Goal: Find specific page/section: Find specific page/section

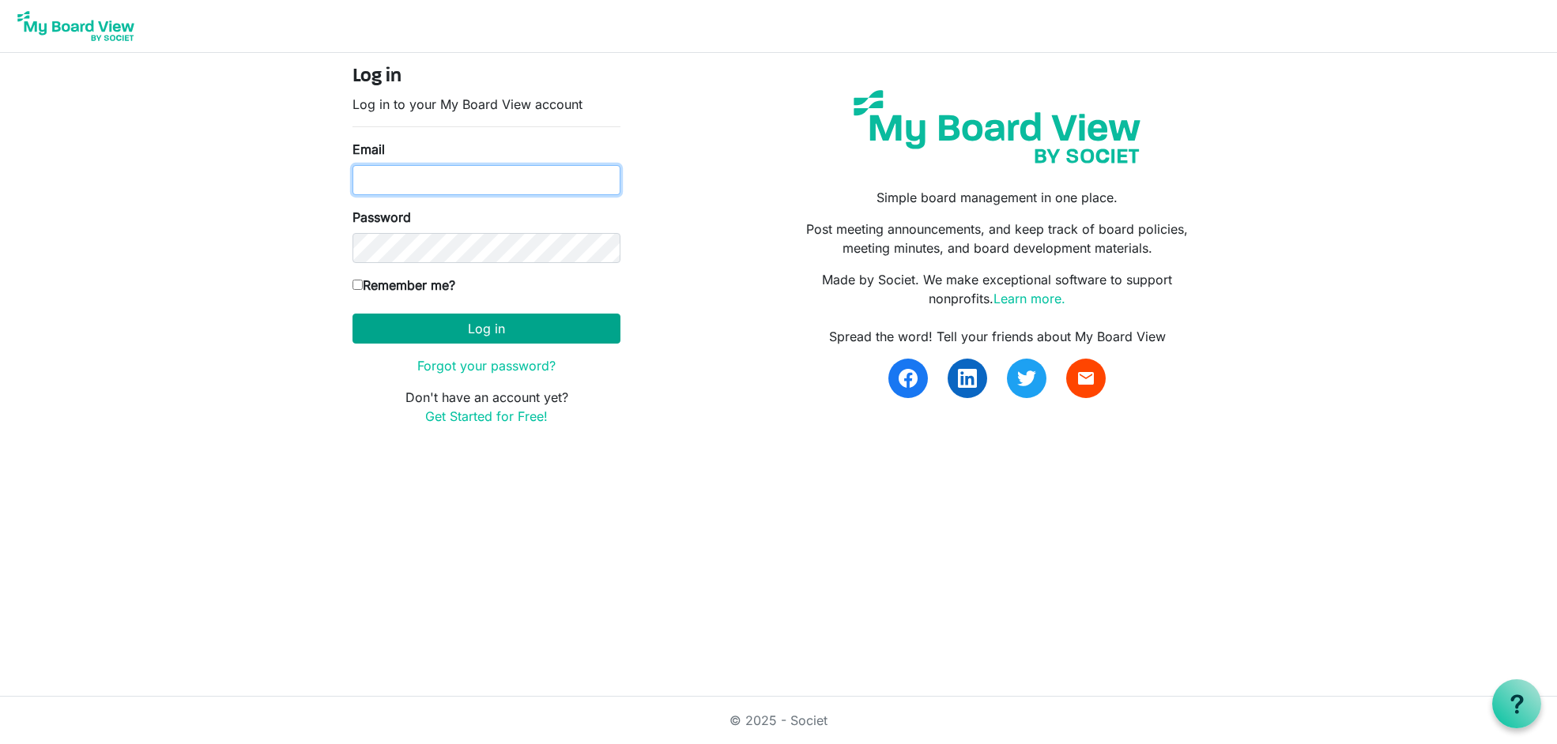
type input "[EMAIL_ADDRESS][DOMAIN_NAME]"
click at [487, 326] on button "Log in" at bounding box center [486, 329] width 268 height 30
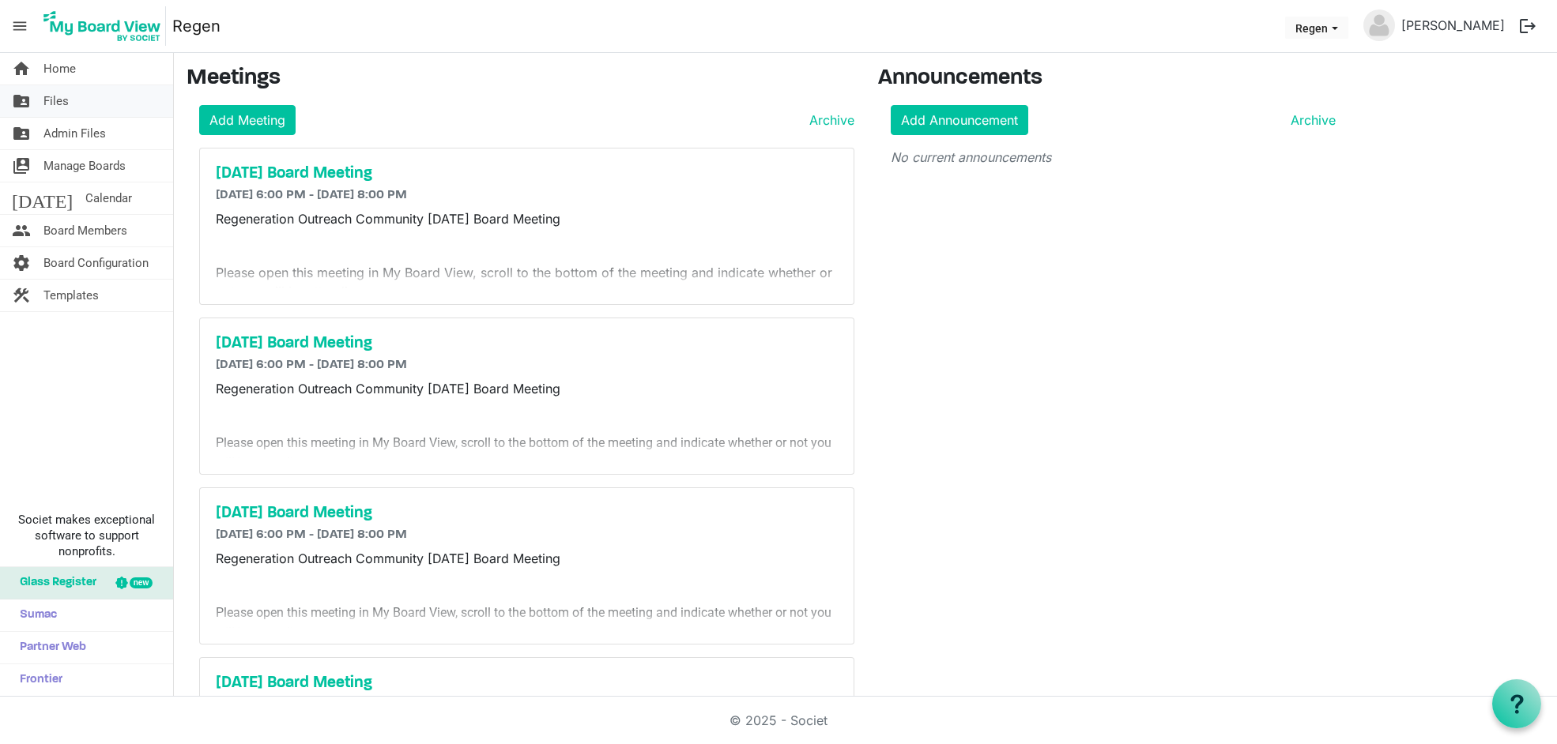
click at [58, 101] on span "Files" at bounding box center [55, 101] width 25 height 32
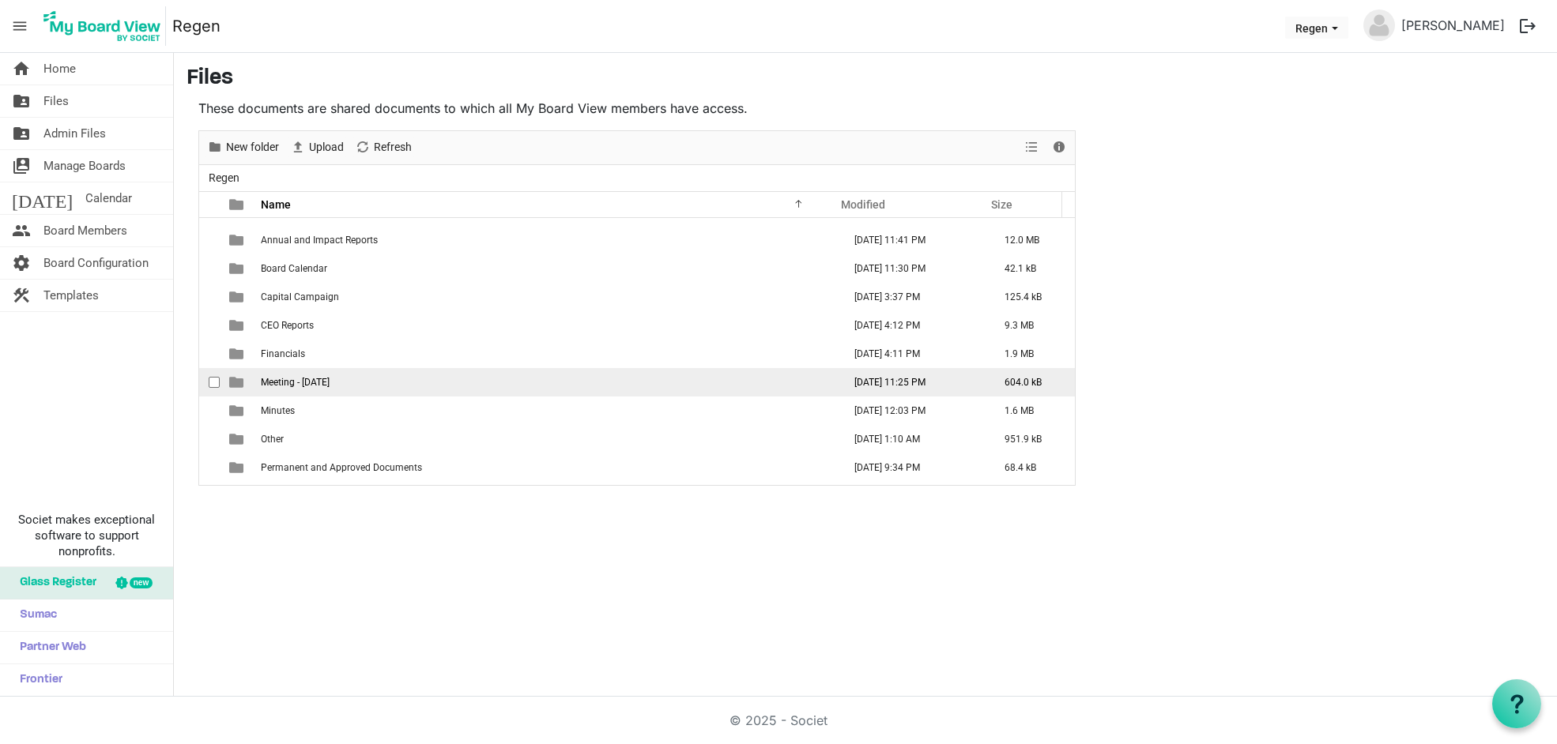
scroll to position [46, 0]
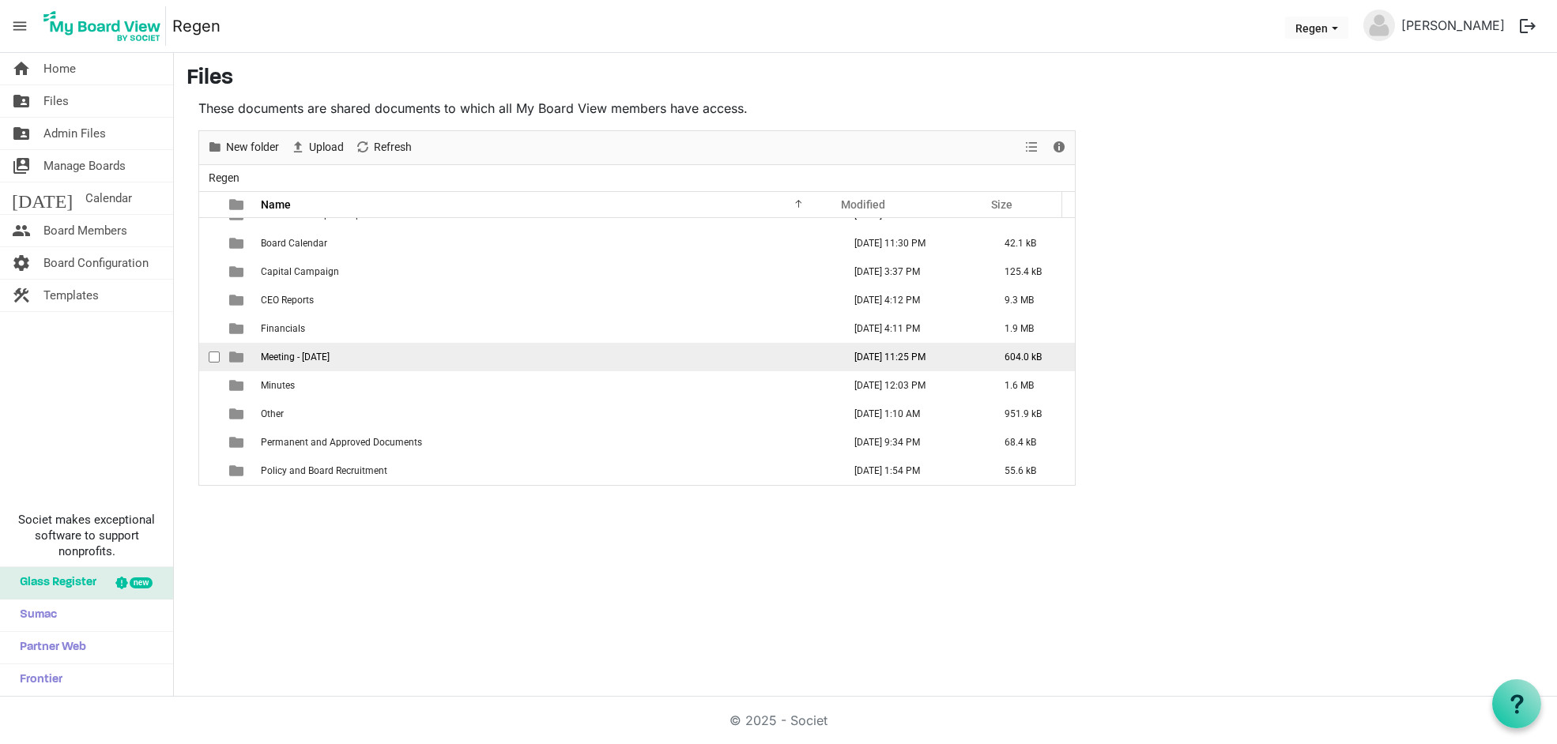
click at [283, 360] on span "Meeting - July 28, 2025" at bounding box center [295, 357] width 69 height 11
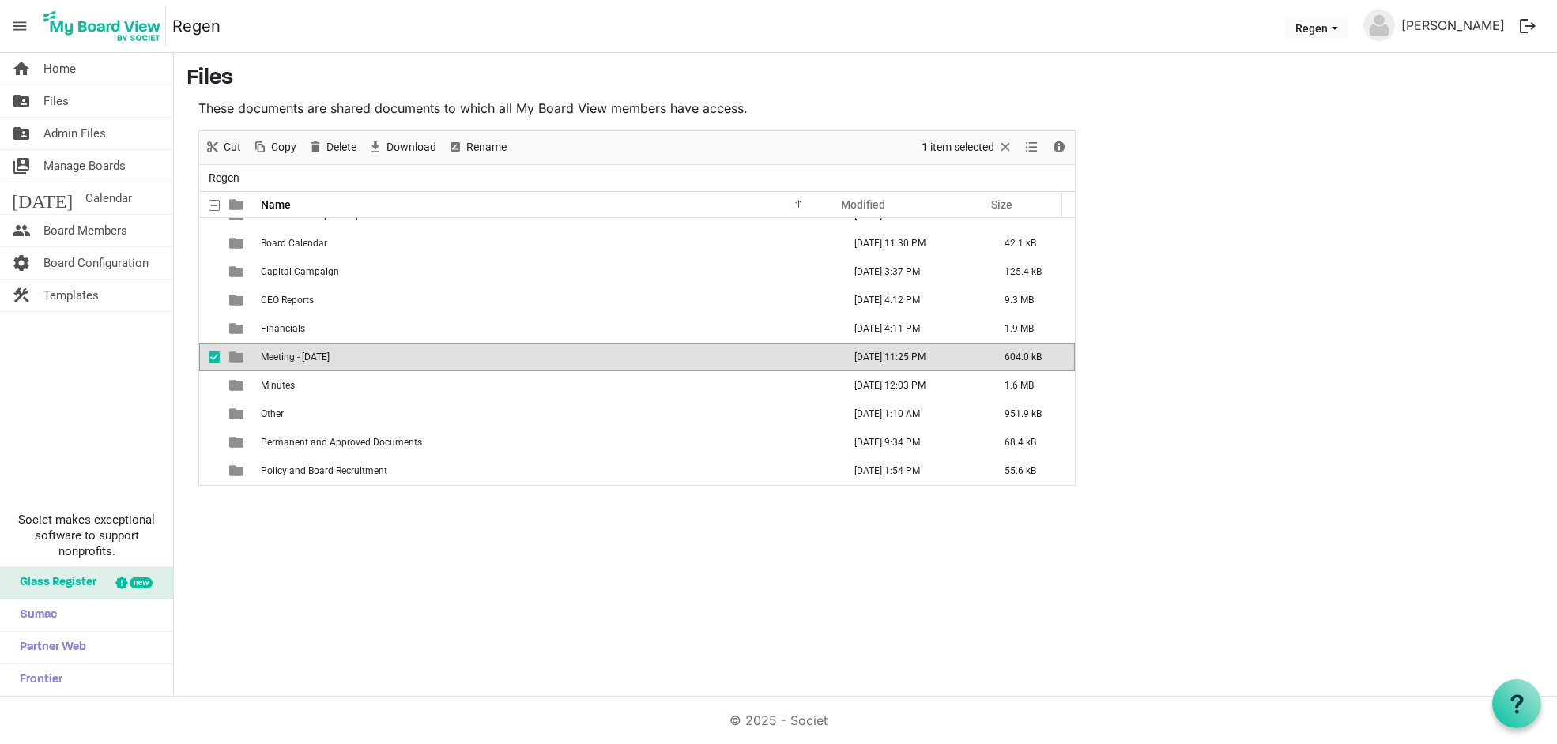
click at [283, 360] on span "Meeting - July 28, 2025" at bounding box center [295, 357] width 69 height 11
click at [283, 360] on div at bounding box center [637, 308] width 876 height 354
